Goal: Information Seeking & Learning: Learn about a topic

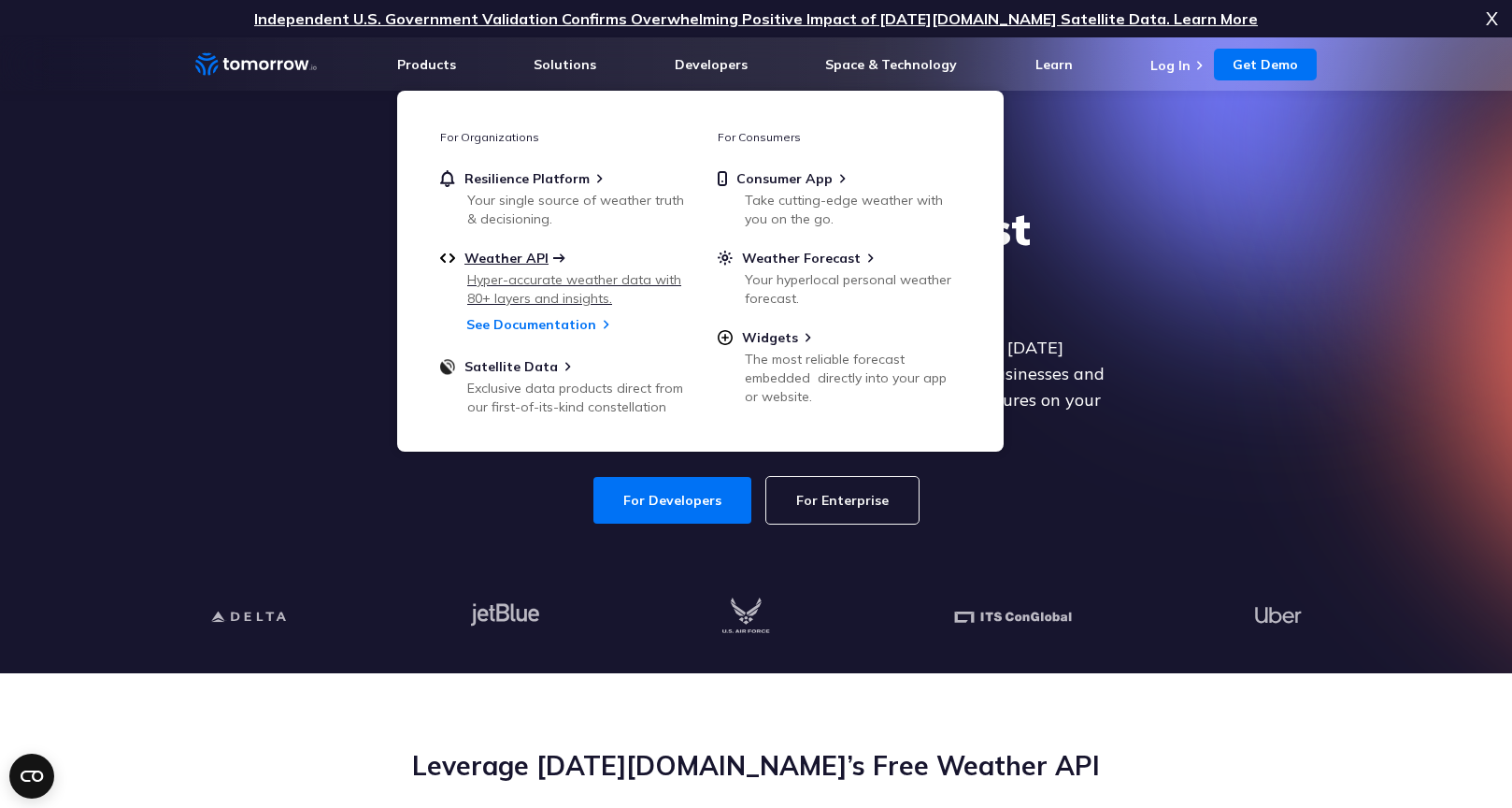
click at [523, 252] on span "Weather API" at bounding box center [506, 257] width 84 height 17
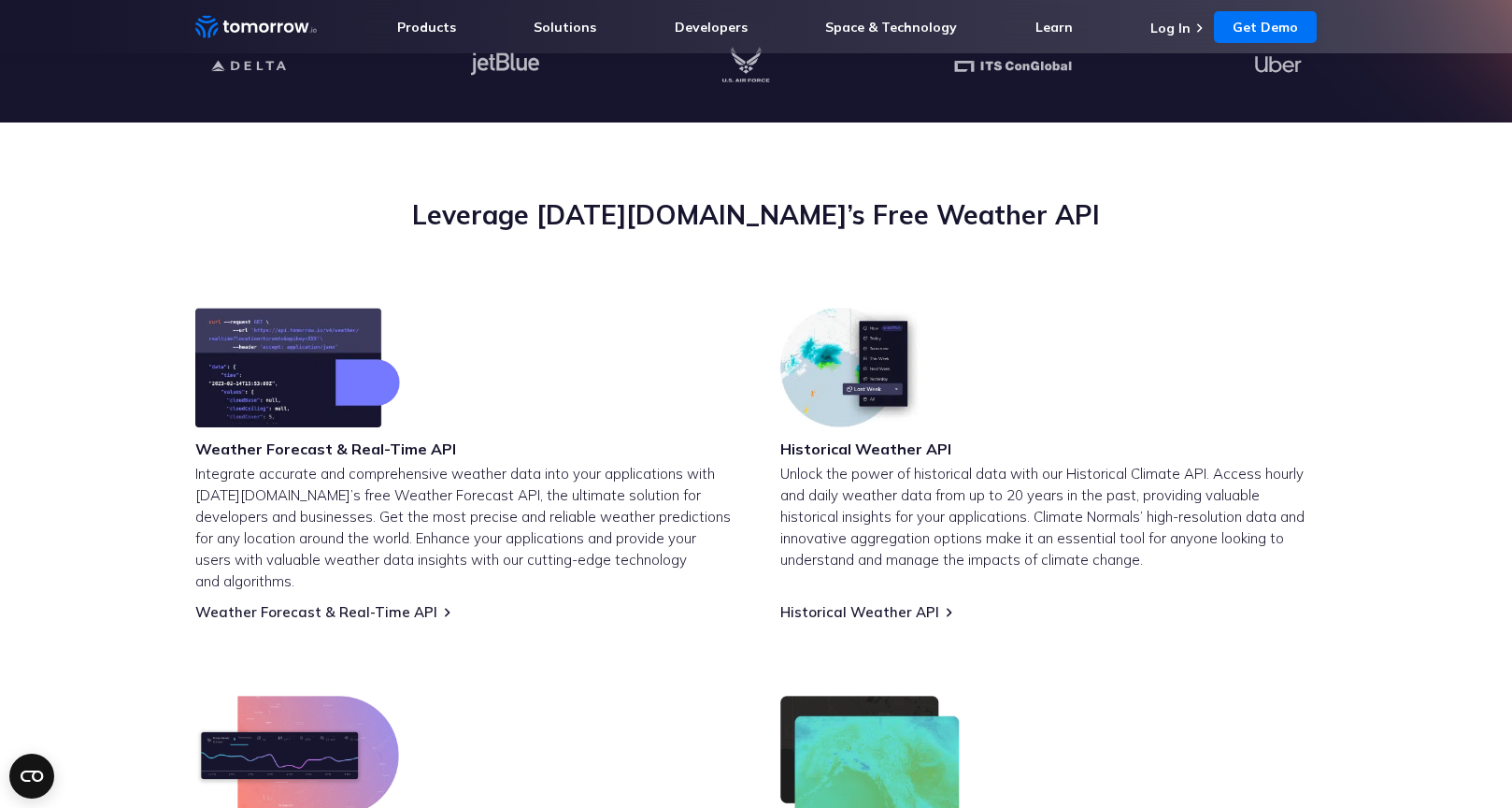
scroll to position [585, 0]
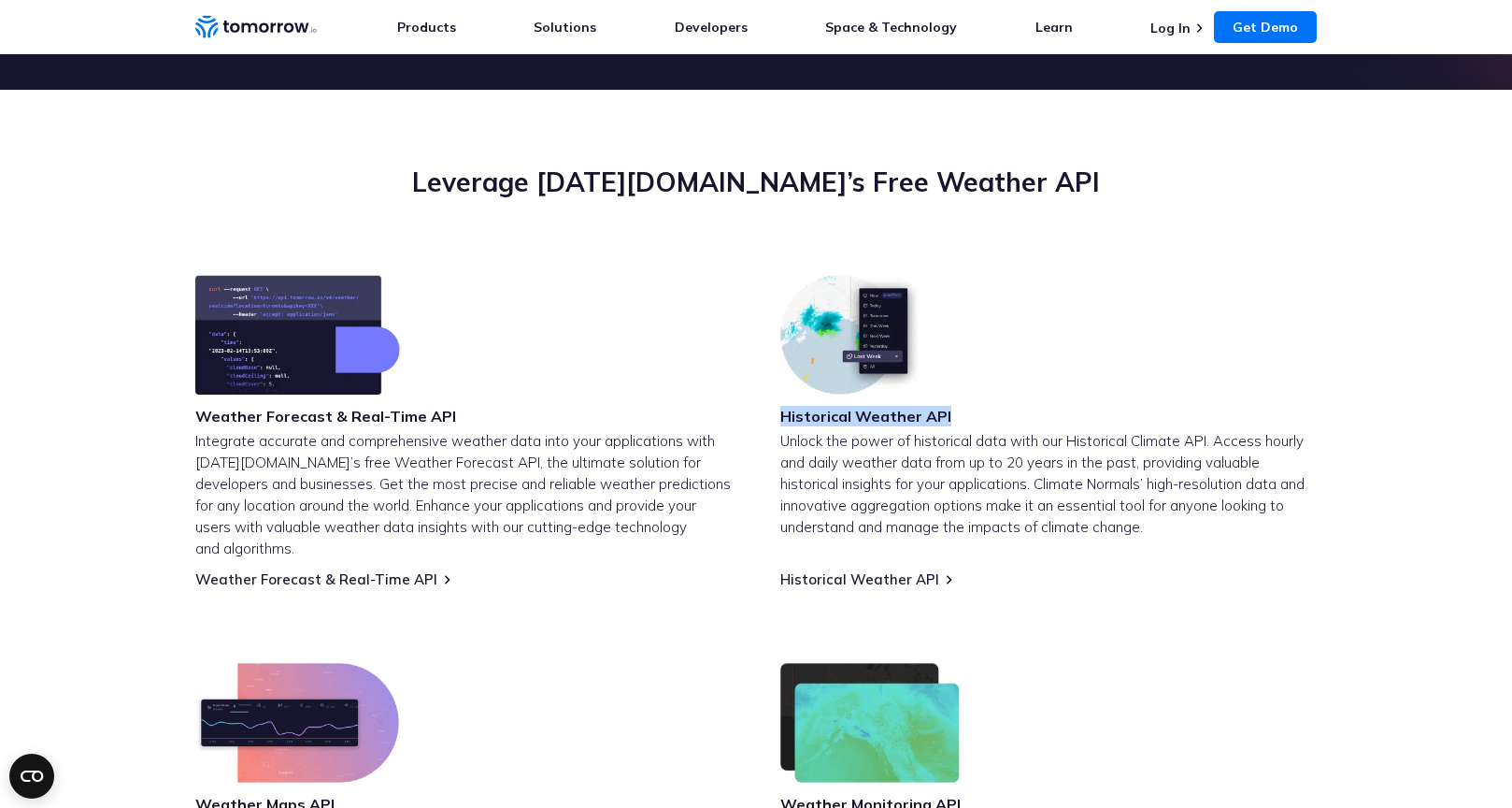
drag, startPoint x: 945, startPoint y: 420, endPoint x: 774, endPoint y: 418, distance: 171.0
click at [774, 418] on div "Weather Forecast & Real-Time API Integrate accurate and comprehensive weather d…" at bounding box center [756, 615] width 1122 height 680
click at [799, 418] on h3 "Historical Weather API" at bounding box center [866, 416] width 171 height 20
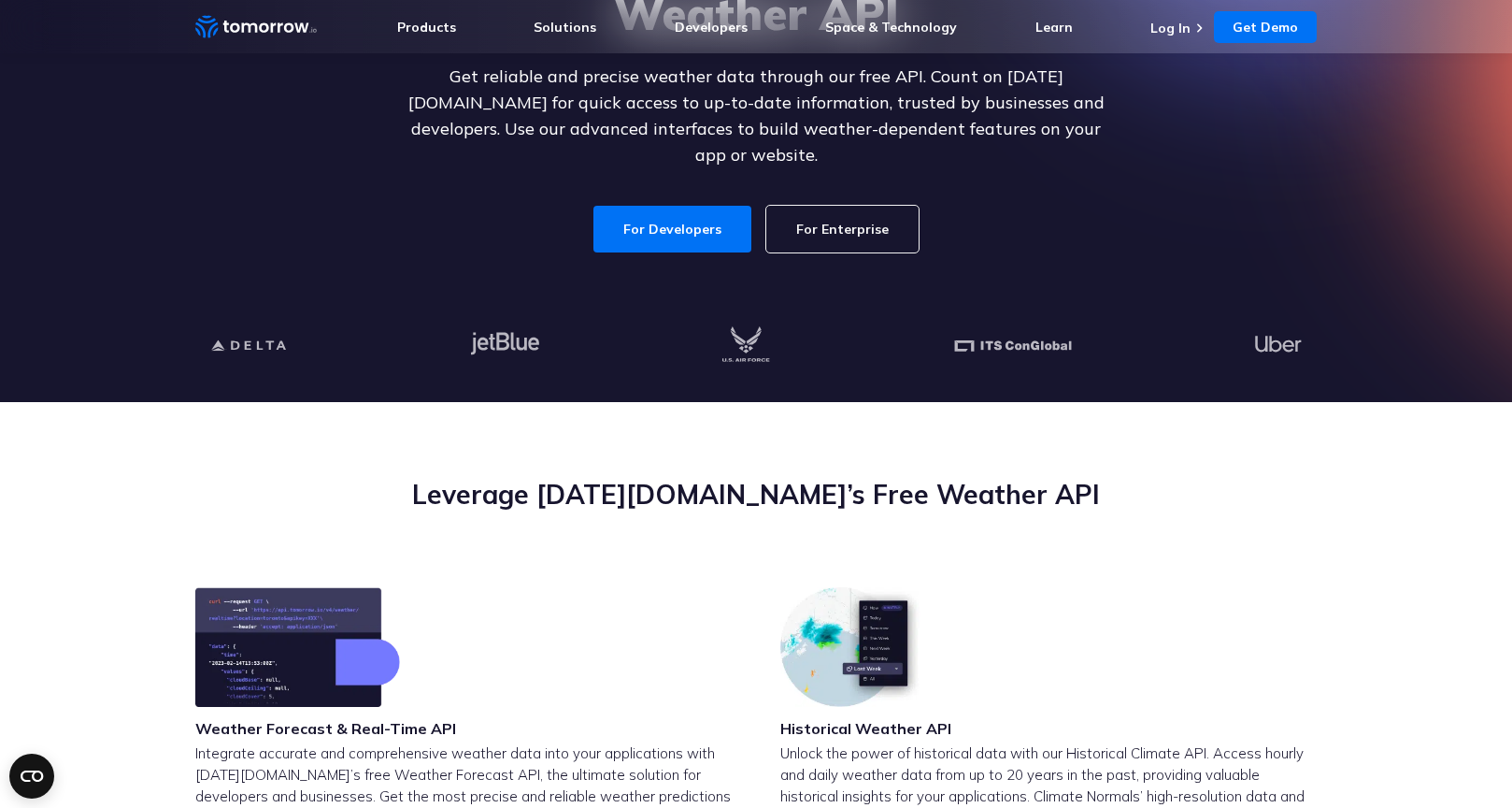
scroll to position [240, 0]
